Goal: Transaction & Acquisition: Purchase product/service

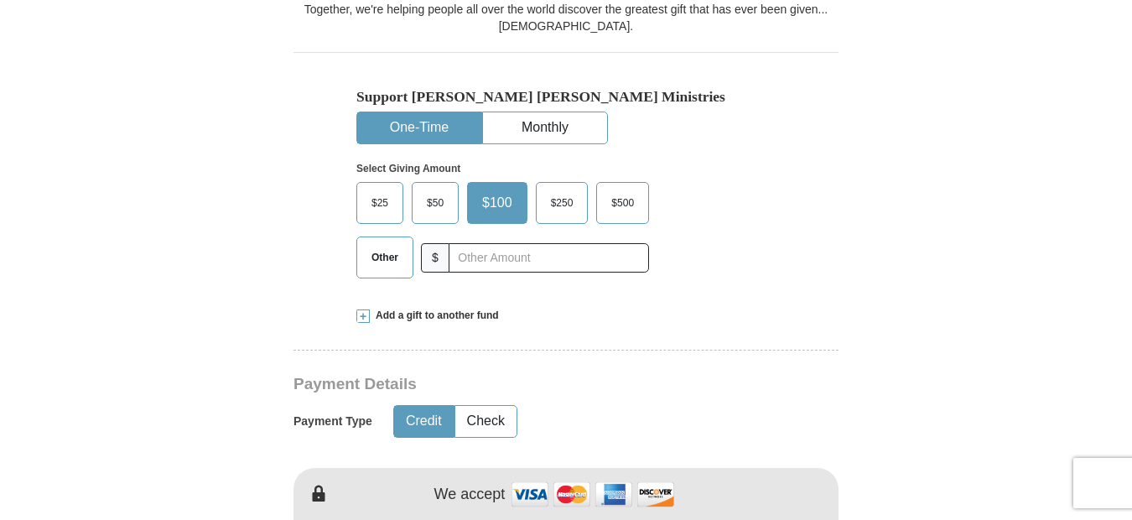
scroll to position [507, 0]
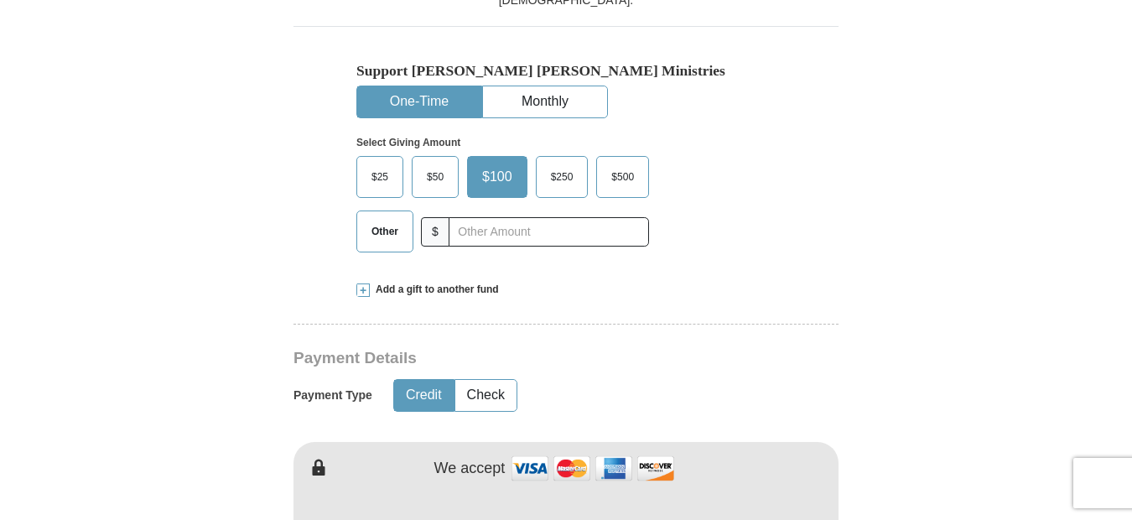
click at [381, 230] on span "Other" at bounding box center [385, 231] width 44 height 25
click at [0, 0] on input "Other" at bounding box center [0, 0] width 0 height 0
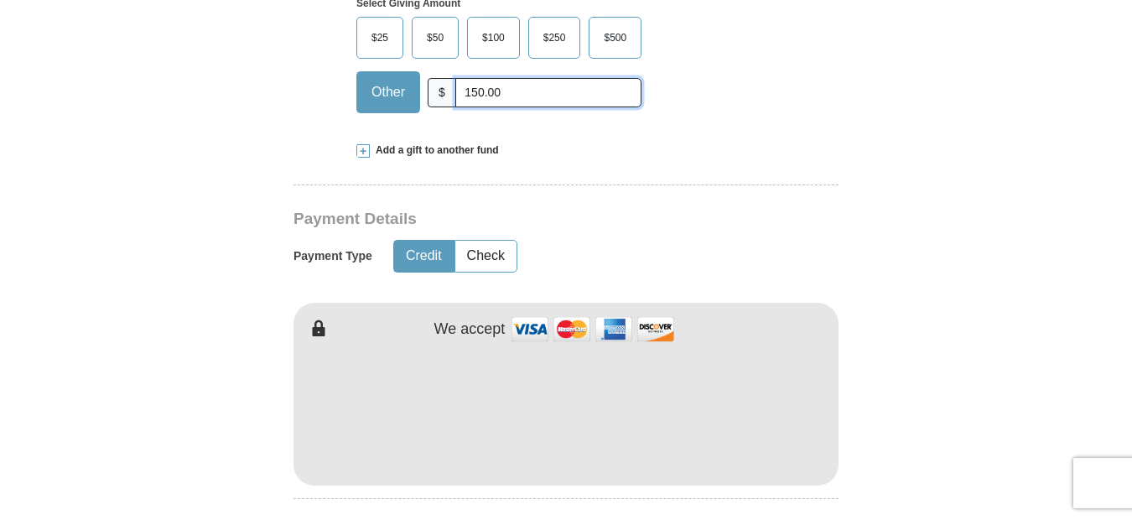
scroll to position [657, 0]
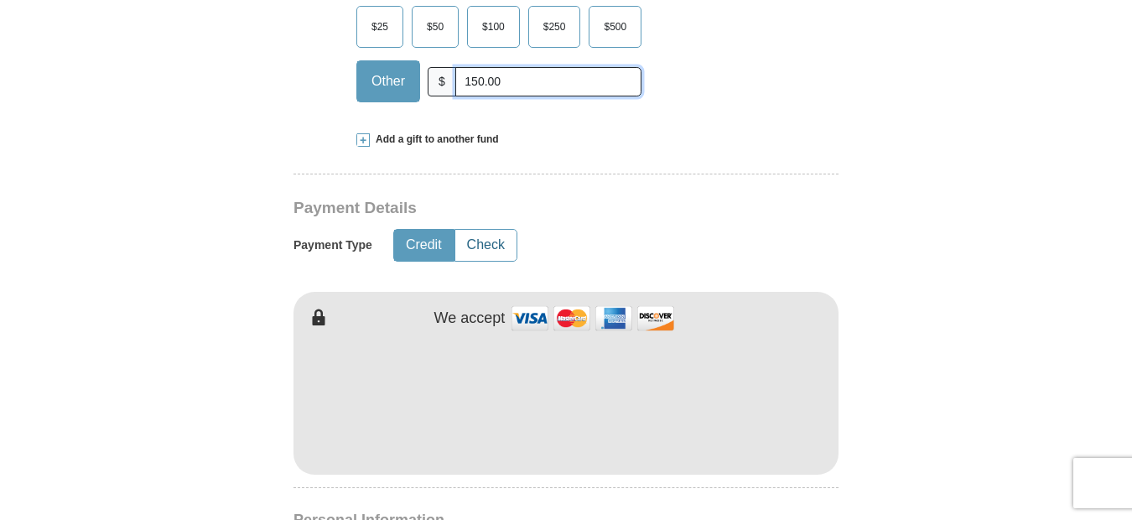
type input "150.00"
click at [477, 245] on button "Check" at bounding box center [485, 245] width 61 height 31
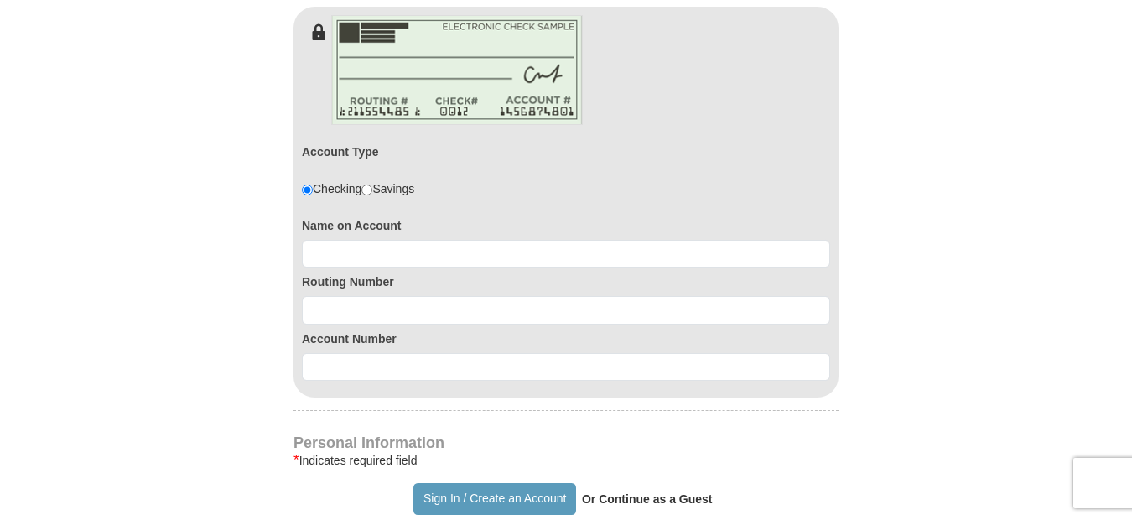
scroll to position [948, 0]
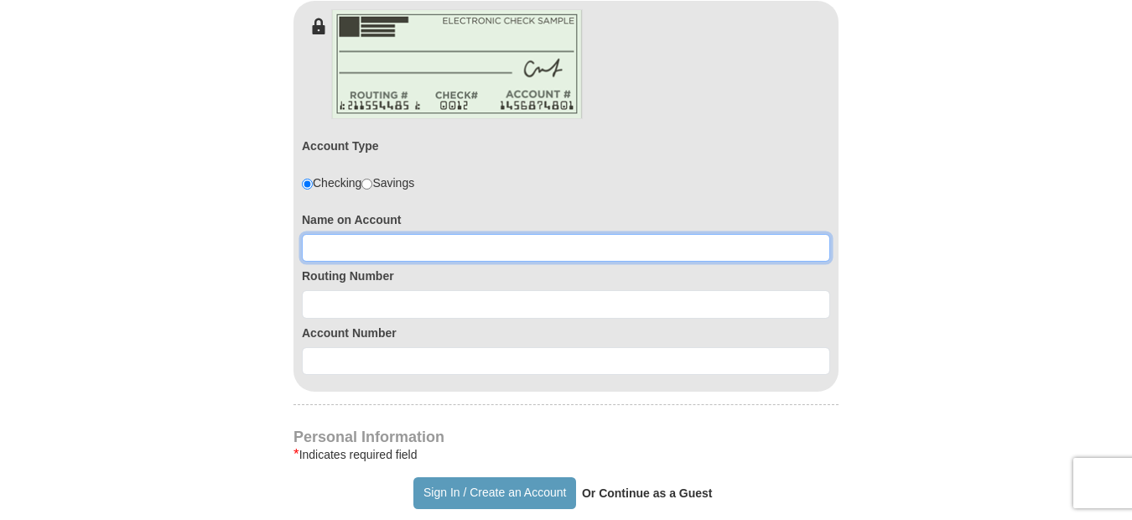
click at [333, 250] on input at bounding box center [566, 248] width 528 height 29
type input "h"
type input "Harroll E. Mitchell"
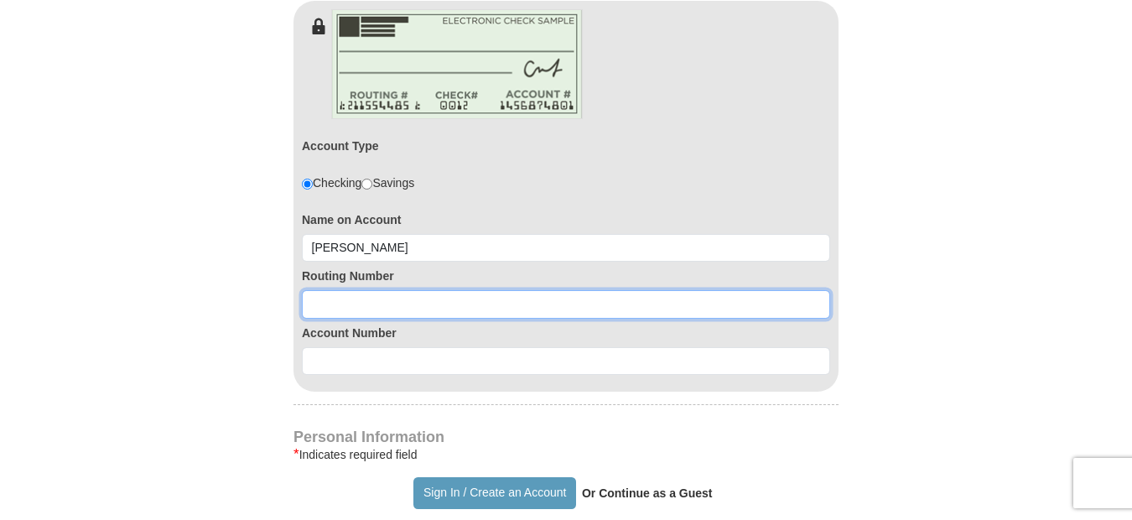
click at [329, 305] on input at bounding box center [566, 304] width 528 height 29
type input "122105278"
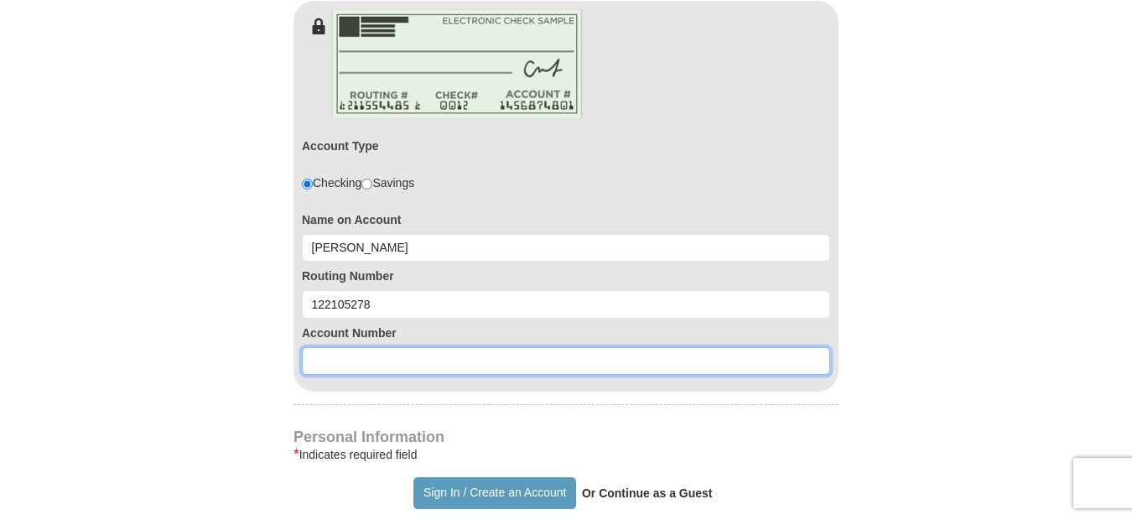
click at [355, 358] on input at bounding box center [566, 361] width 528 height 29
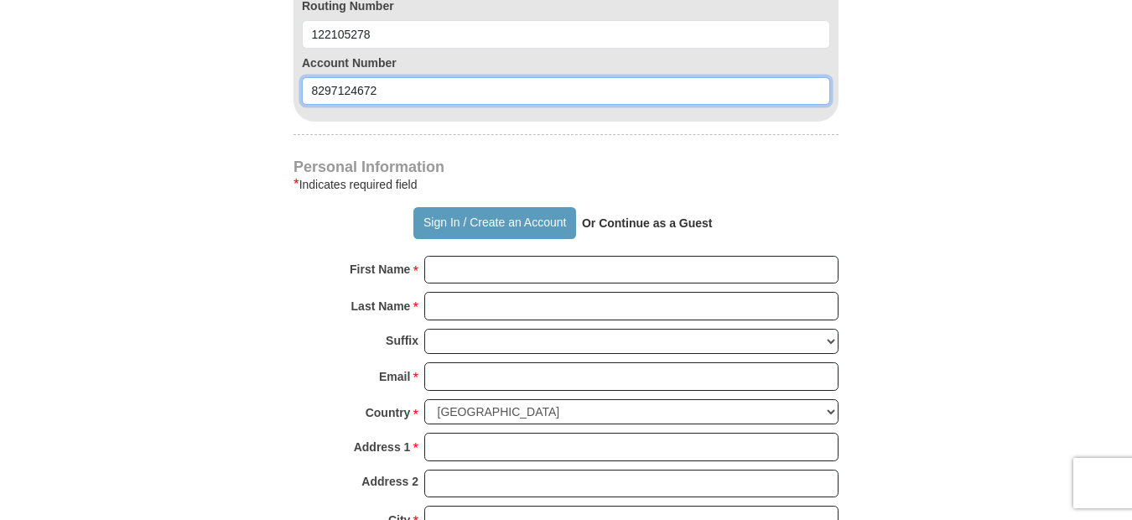
scroll to position [1212, 0]
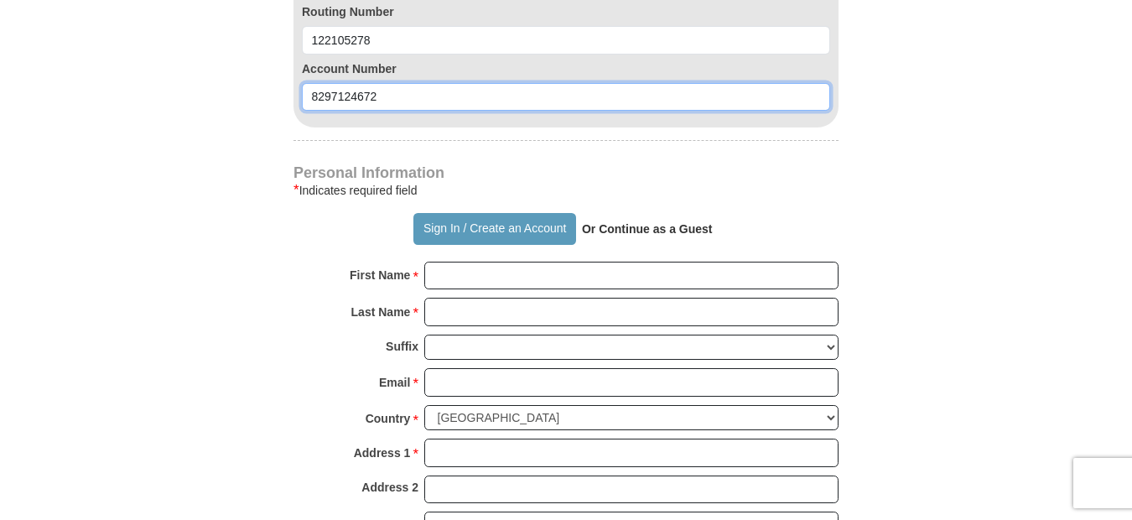
type input "8297124672"
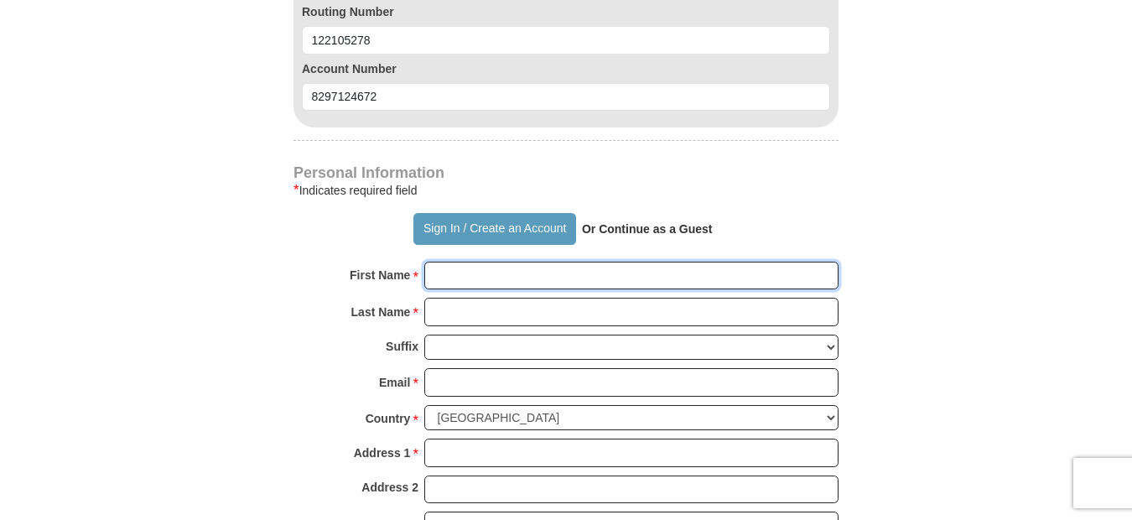
click at [454, 277] on input "First Name *" at bounding box center [631, 276] width 414 height 29
type input "Harroll"
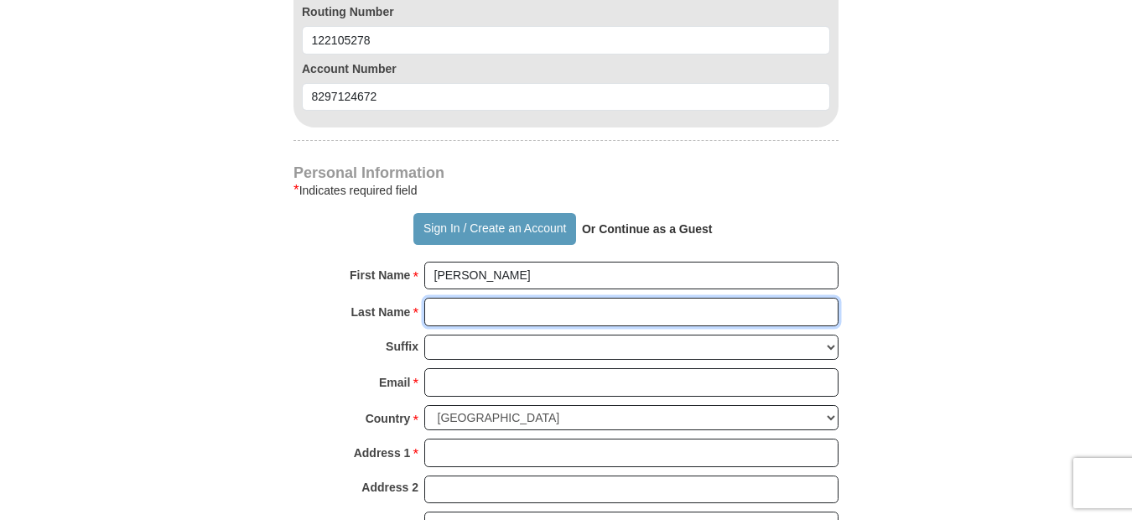
type input "Mitchell"
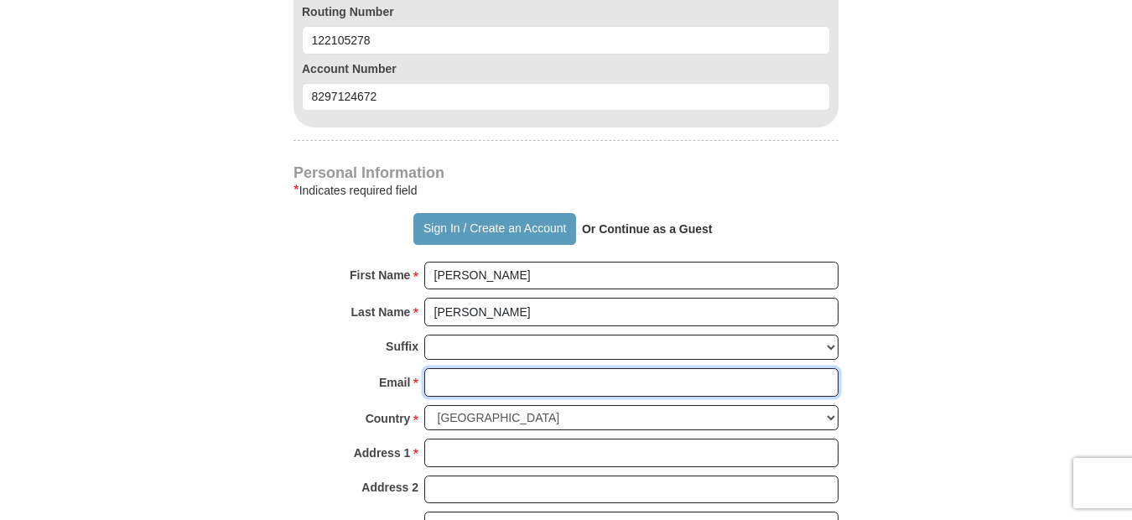
type input "halmitch@gmail.com"
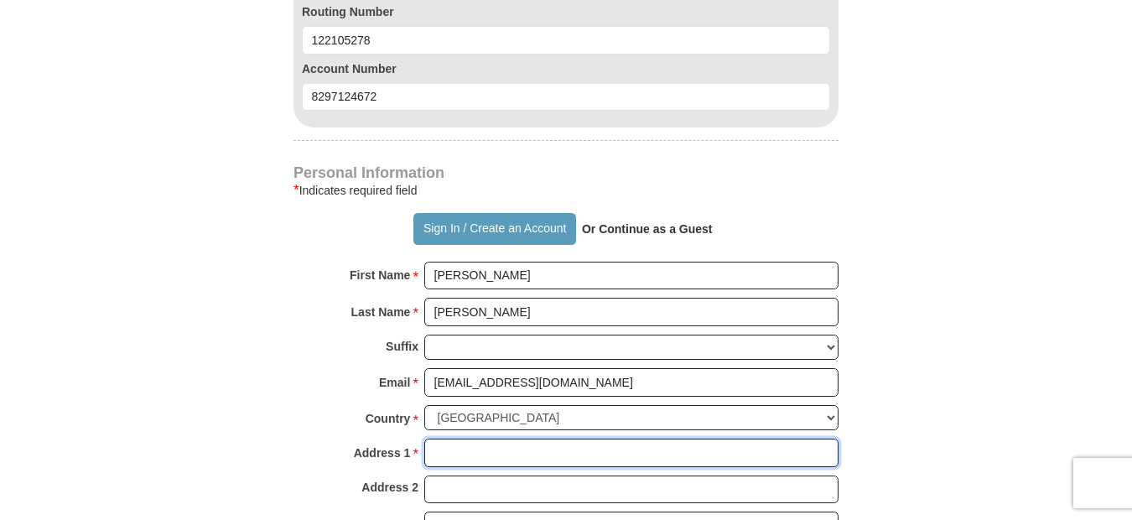
type input "9258 E 38th St"
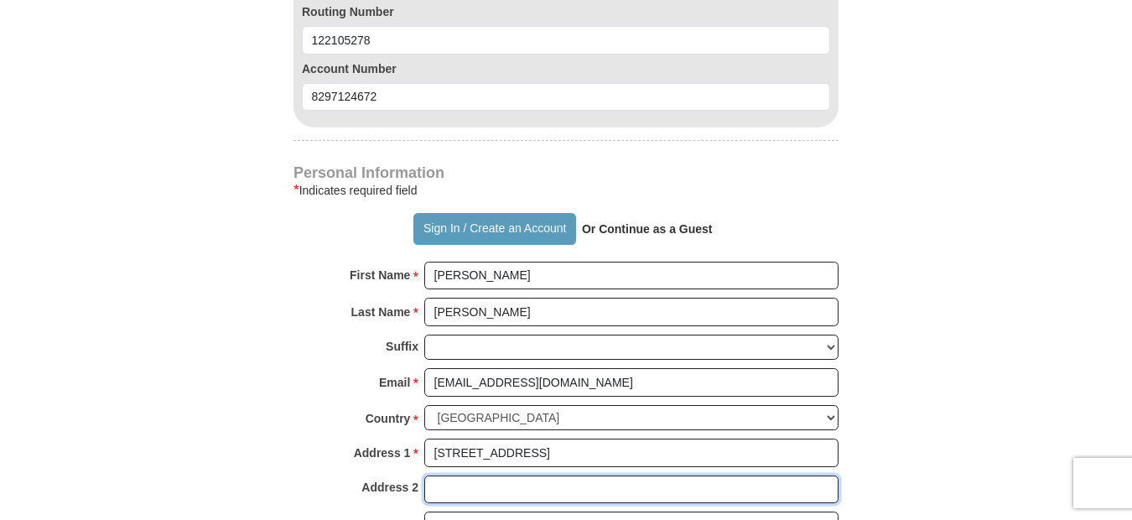
type input "9258 E 38th St"
type input "Tucson"
type input "85730"
type input "520-664-5708"
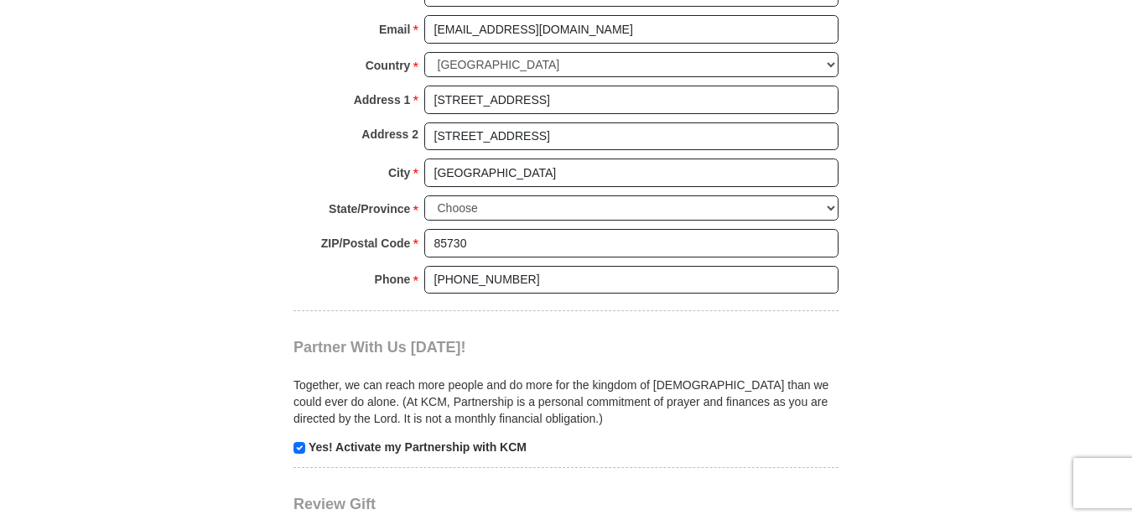
scroll to position [1581, 0]
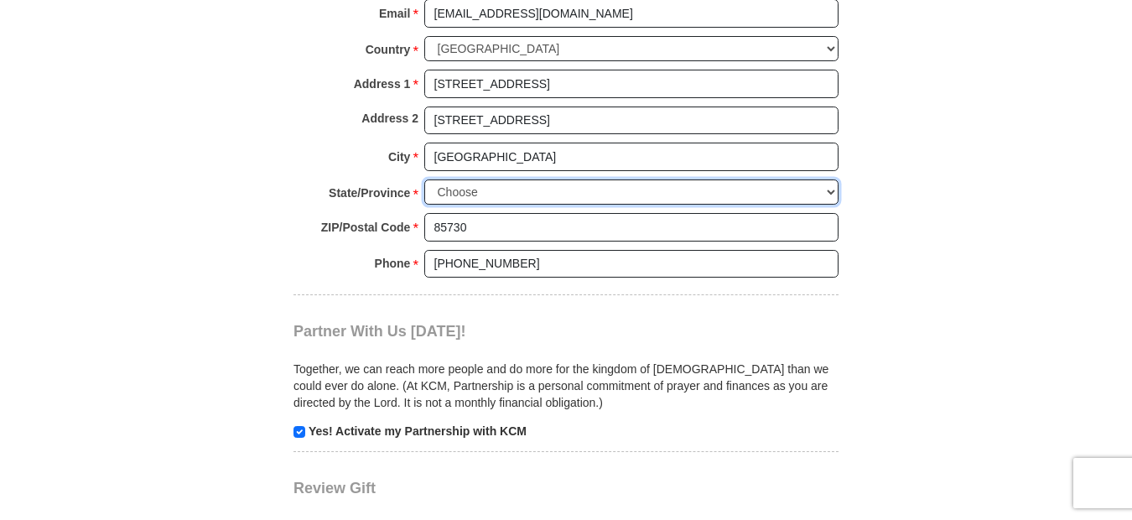
click at [833, 190] on select "Choose Alabama Alaska American Samoa Arizona Arkansas Armed Forces Americas Arm…" at bounding box center [631, 192] width 414 height 26
select select "AZ"
click at [424, 179] on select "Choose Alabama Alaska American Samoa Arizona Arkansas Armed Forces Americas Arm…" at bounding box center [631, 192] width 414 height 26
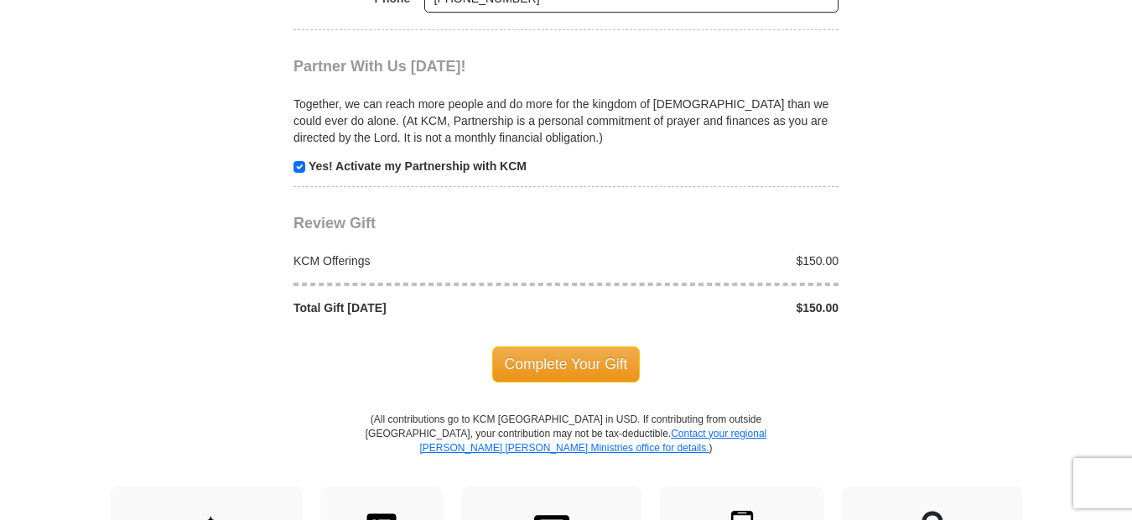
scroll to position [1851, 0]
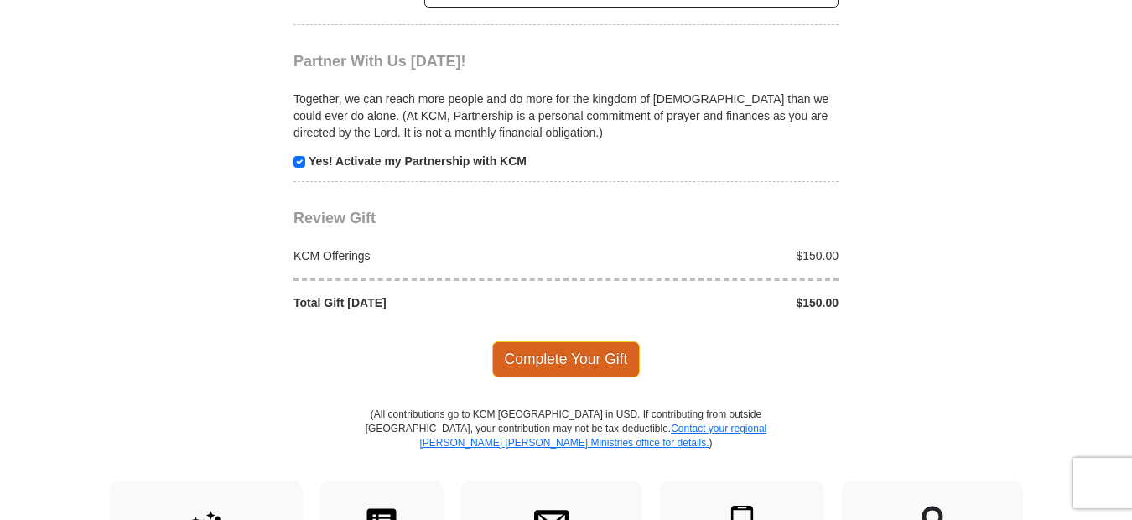
click at [567, 356] on span "Complete Your Gift" at bounding box center [566, 358] width 148 height 35
